Goal: Information Seeking & Learning: Learn about a topic

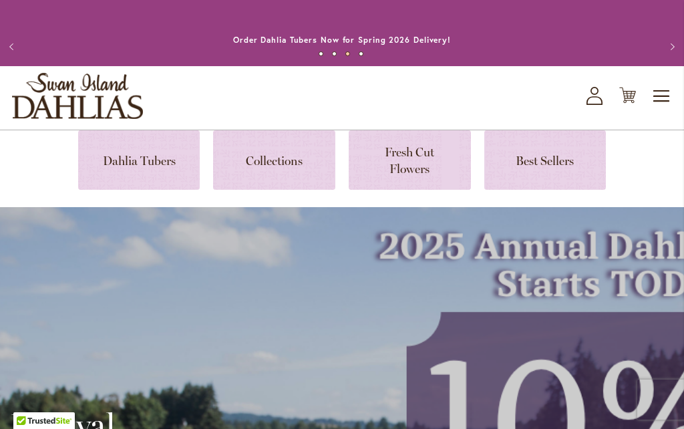
click at [148, 161] on link at bounding box center [139, 159] width 122 height 59
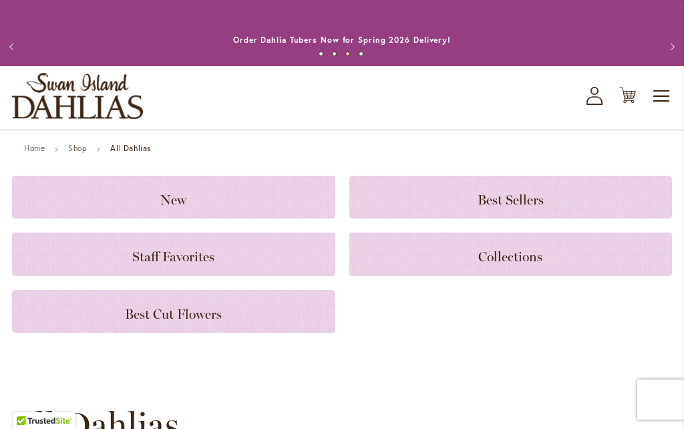
click at [65, 197] on h3 "New" at bounding box center [173, 197] width 291 height 15
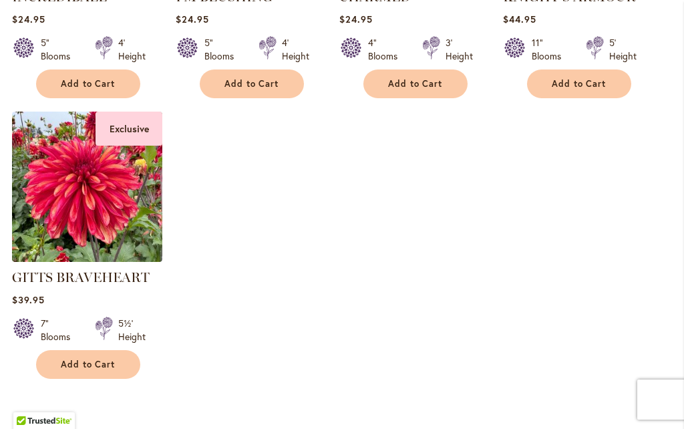
scroll to position [524, 0]
click at [104, 202] on img at bounding box center [87, 187] width 150 height 150
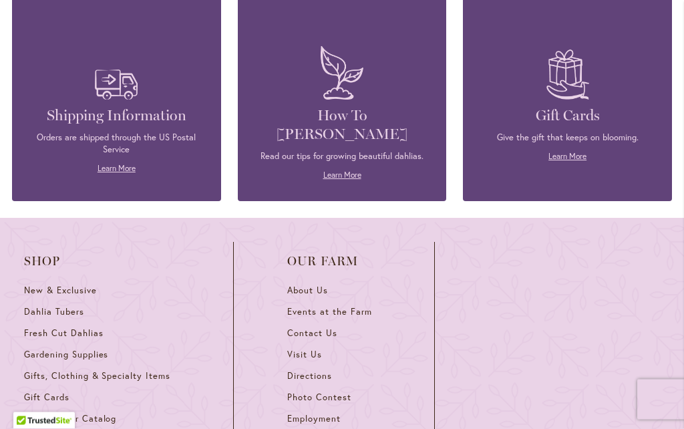
scroll to position [1091, 0]
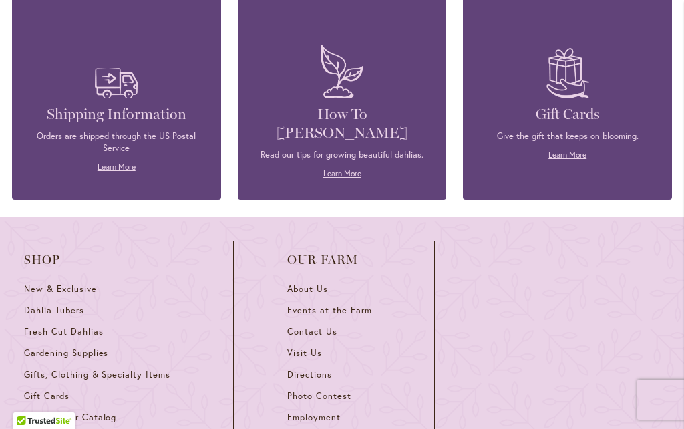
click at [70, 307] on span "Dahlia Tubers" at bounding box center [54, 310] width 60 height 11
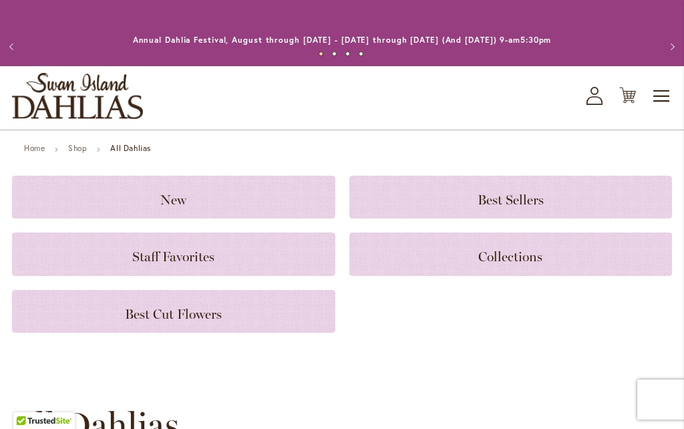
click at [209, 196] on h3 "New" at bounding box center [173, 197] width 291 height 15
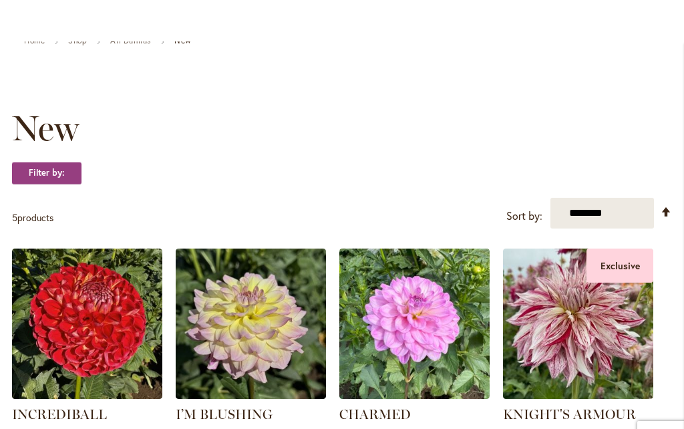
scroll to position [107, 0]
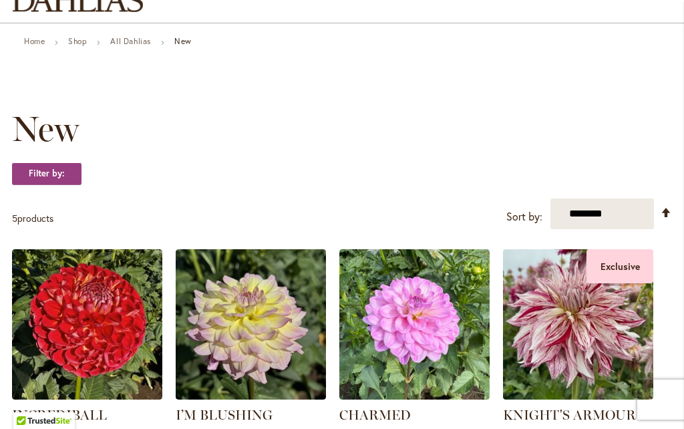
click at [609, 212] on select "**********" at bounding box center [602, 213] width 104 height 31
select select "****"
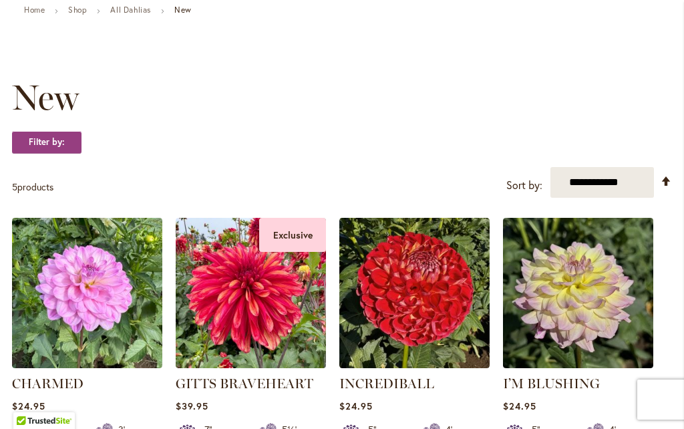
scroll to position [138, 0]
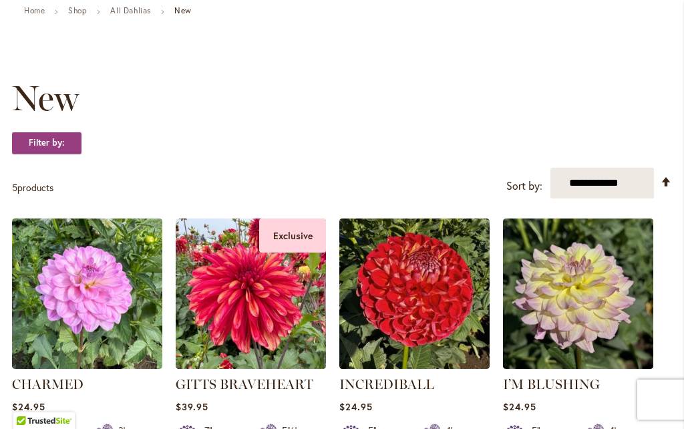
click at [600, 182] on select "**********" at bounding box center [602, 183] width 104 height 31
click at [601, 189] on select "**********" at bounding box center [602, 183] width 104 height 31
select select "**********"
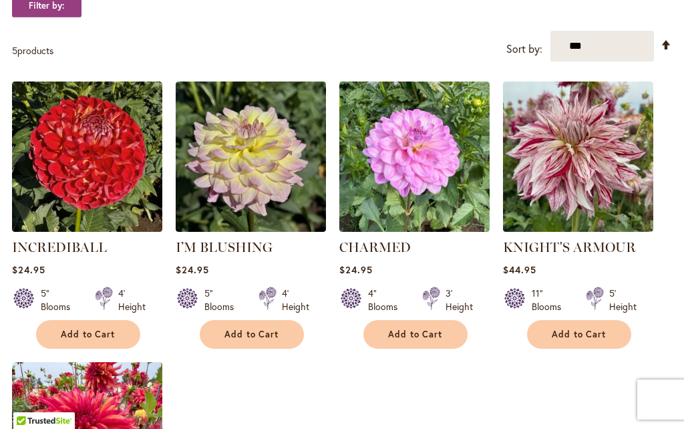
scroll to position [248, 0]
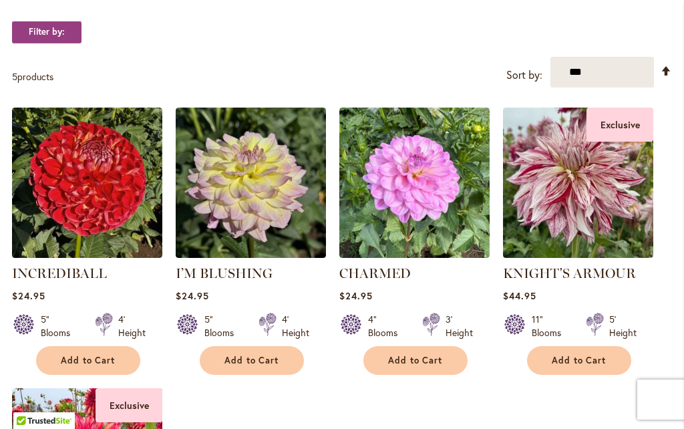
click at [392, 276] on link "CHARMED" at bounding box center [374, 273] width 71 height 16
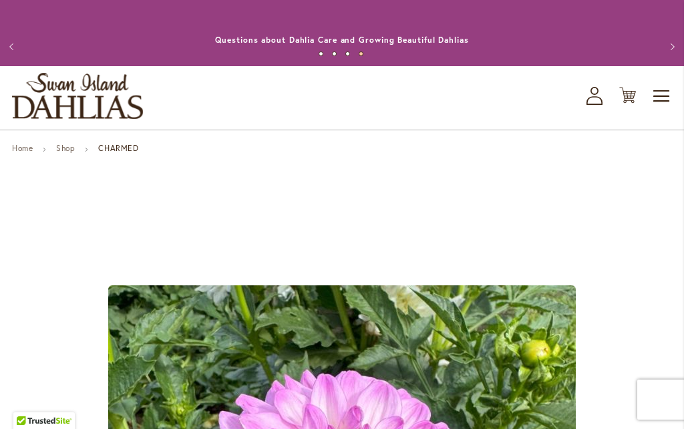
scroll to position [1, 0]
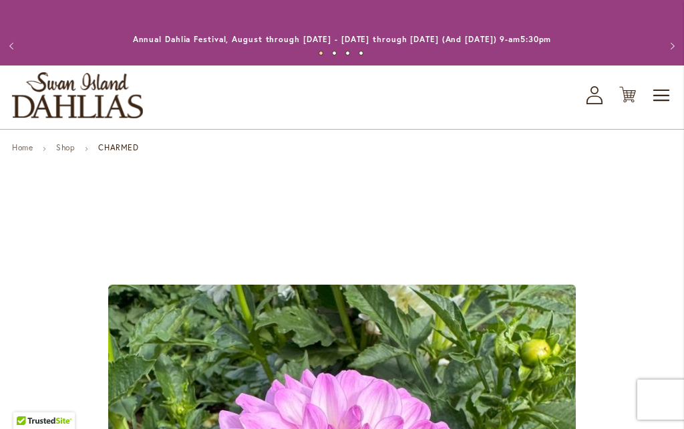
click at [682, 54] on button "Next" at bounding box center [670, 46] width 27 height 27
click at [24, 150] on link "Home" at bounding box center [22, 147] width 21 height 10
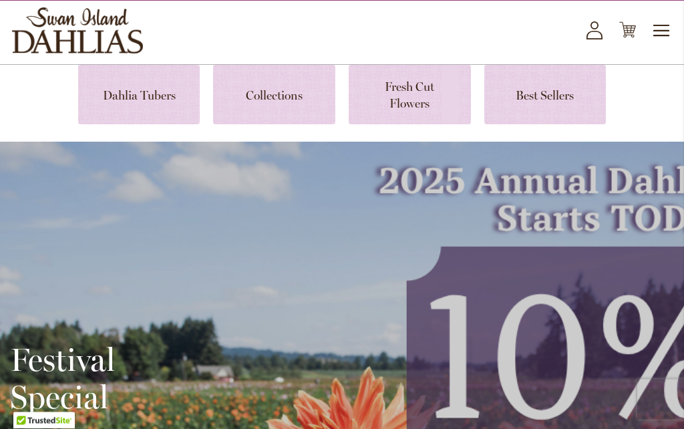
scroll to position [65, 0]
click at [137, 100] on link at bounding box center [139, 94] width 122 height 59
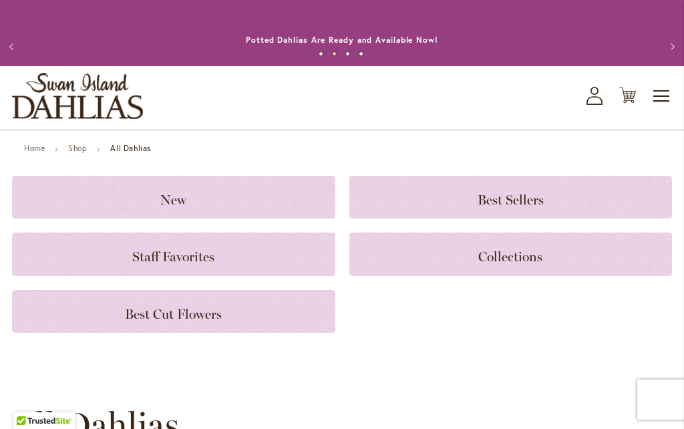
click at [431, 256] on h3 "Collections" at bounding box center [510, 253] width 291 height 15
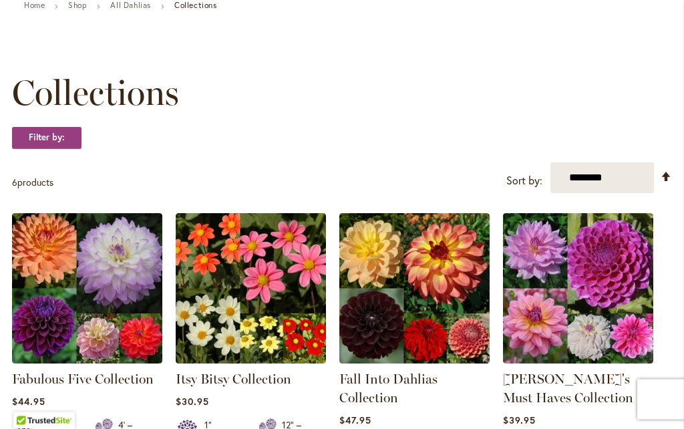
scroll to position [143, 0]
click at [375, 329] on img at bounding box center [414, 288] width 150 height 150
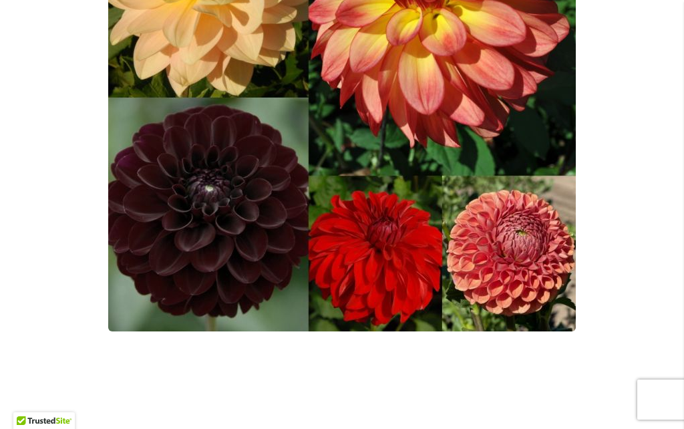
scroll to position [415, 0]
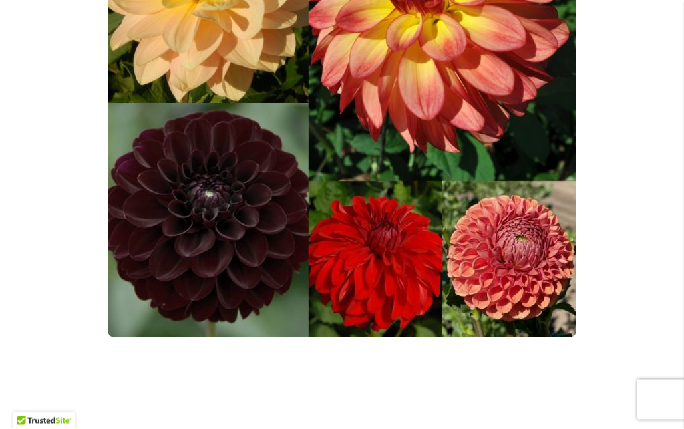
click at [235, 213] on img "Fall Into Dahlias Collection" at bounding box center [341, 103] width 467 height 467
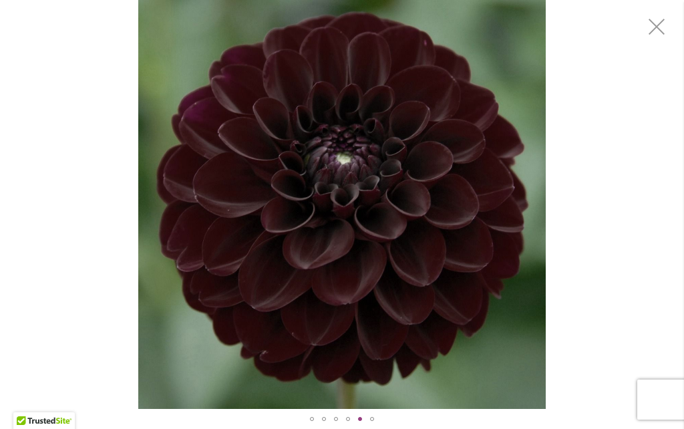
scroll to position [150, 0]
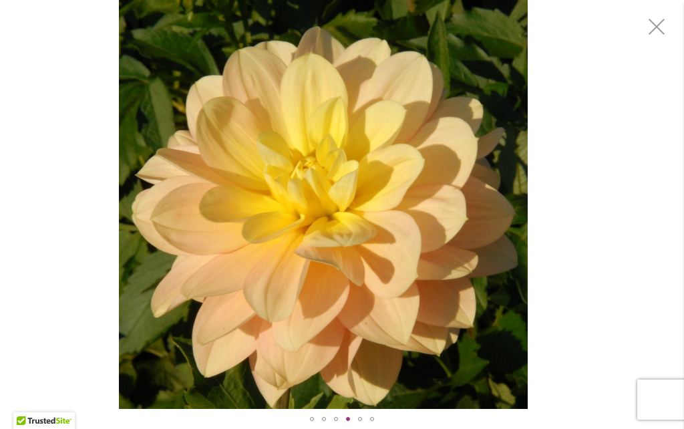
click at [558, 252] on div "Fall Into Dahlias Collection" at bounding box center [323, 204] width 684 height 409
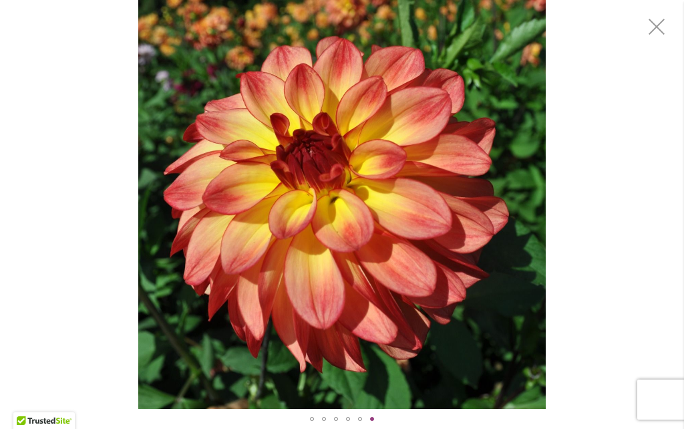
click at [333, 284] on img "Fall Into Dahlias Collection" at bounding box center [342, 204] width 408 height 409
click at [361, 223] on img "Fall Into Dahlias Collection" at bounding box center [342, 204] width 408 height 409
click at [355, 357] on img "Fall Into Dahlias Collection" at bounding box center [342, 204] width 408 height 409
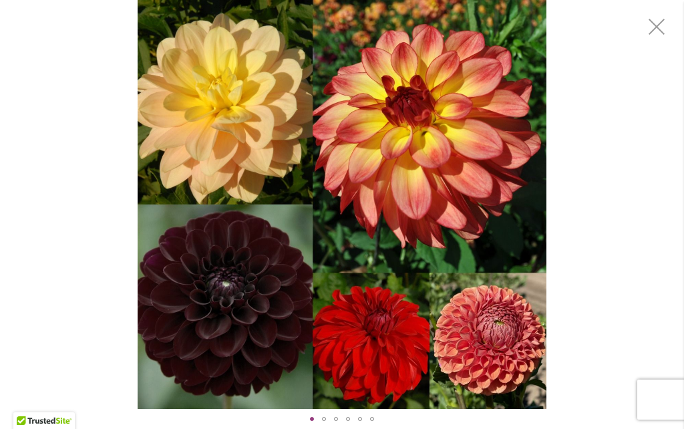
click at [166, 424] on div at bounding box center [342, 419] width 684 height 20
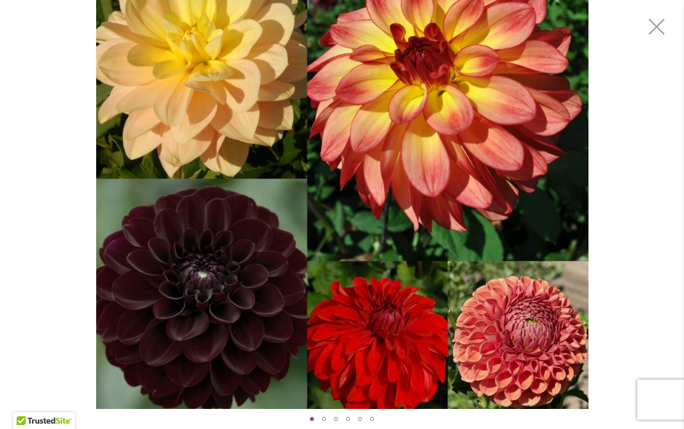
scroll to position [142, 0]
